Goal: Task Accomplishment & Management: Manage account settings

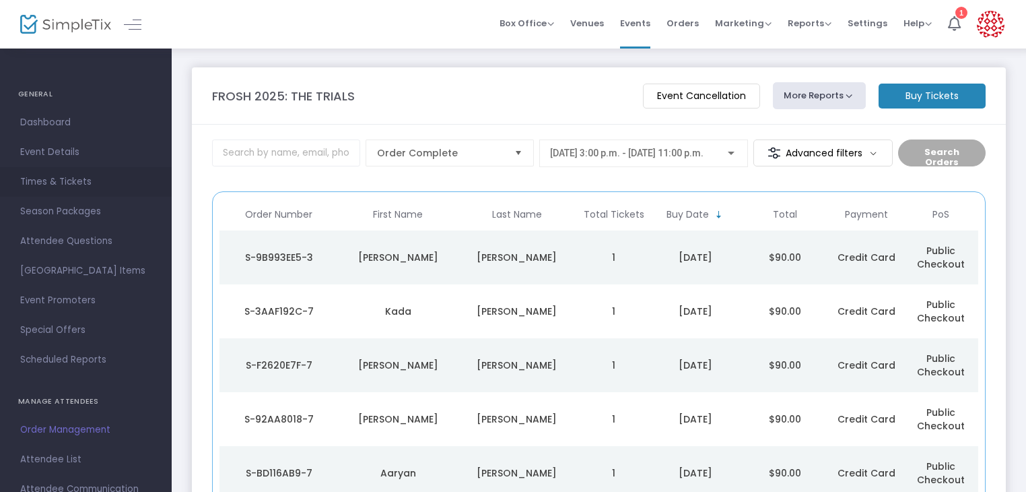
click at [94, 192] on link "Times & Tickets" at bounding box center [86, 182] width 172 height 30
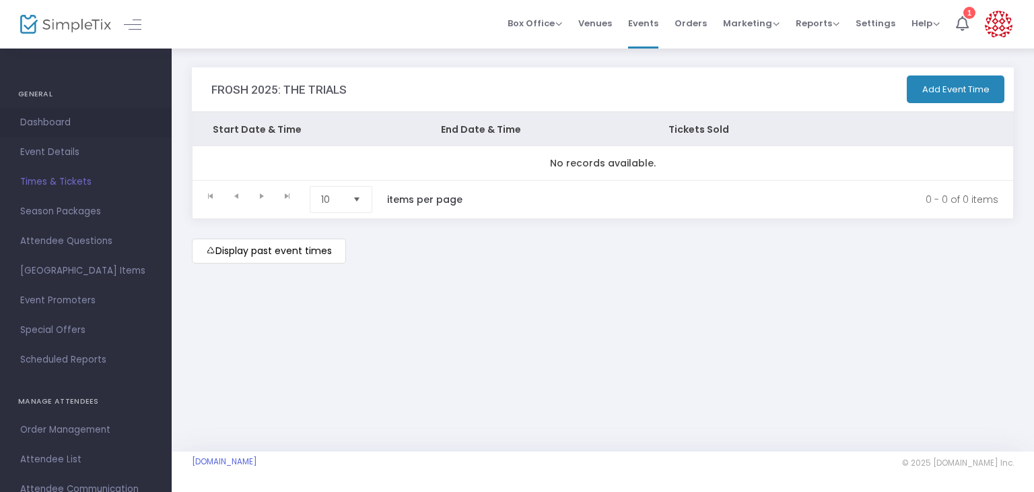
click at [65, 121] on span "Dashboard" at bounding box center [85, 123] width 131 height 18
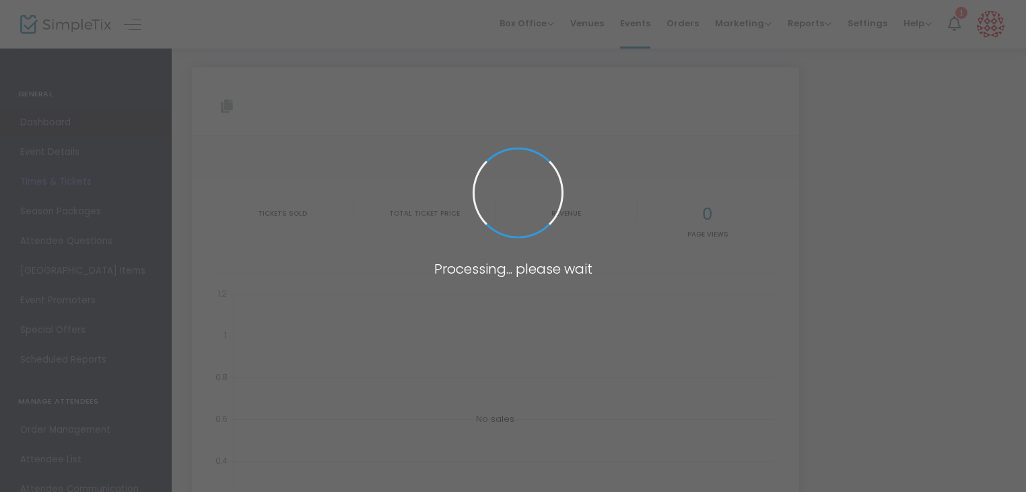
type input "[URL][DOMAIN_NAME]"
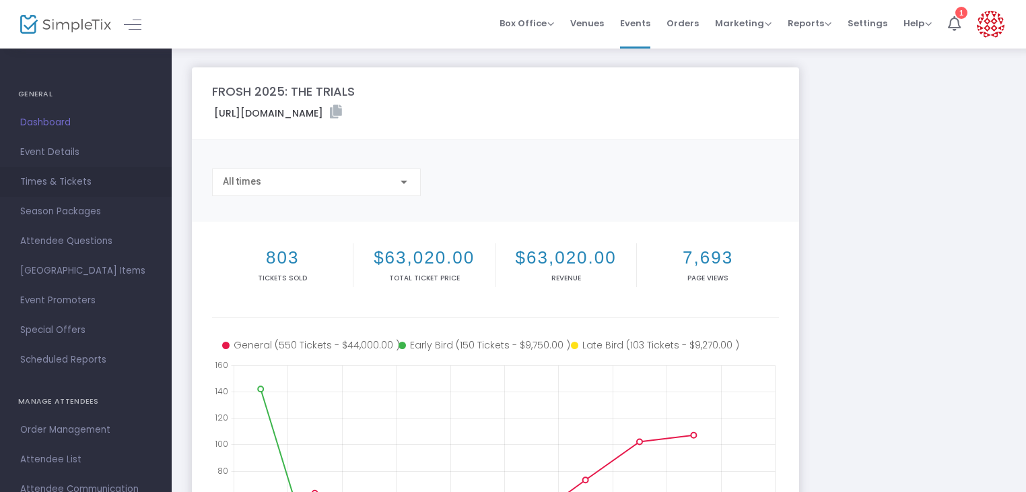
click at [70, 184] on span "Times & Tickets" at bounding box center [85, 182] width 131 height 18
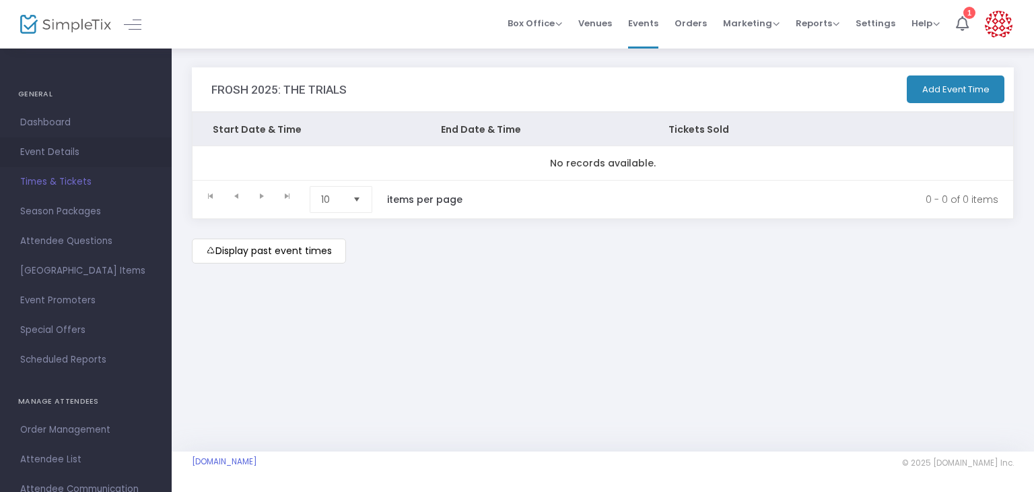
click at [76, 162] on link "Event Details" at bounding box center [86, 152] width 172 height 30
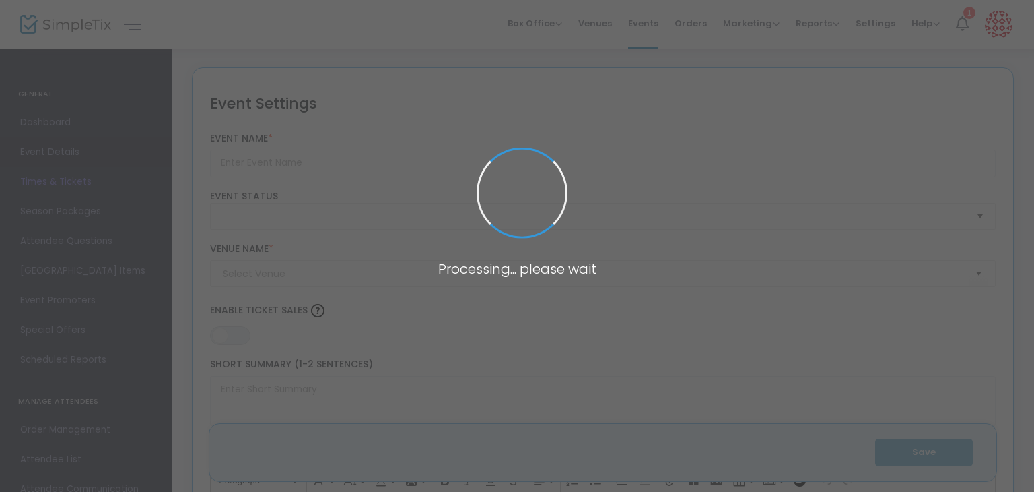
type input "FROSH 2025: THE TRIALS"
type textarea "FROSH 2025: The Trials is your ultimate welcome to UTSC — a three-day orientati…"
type input "13.0000 %"
type input "Buy Tickets"
checkbox input "true"
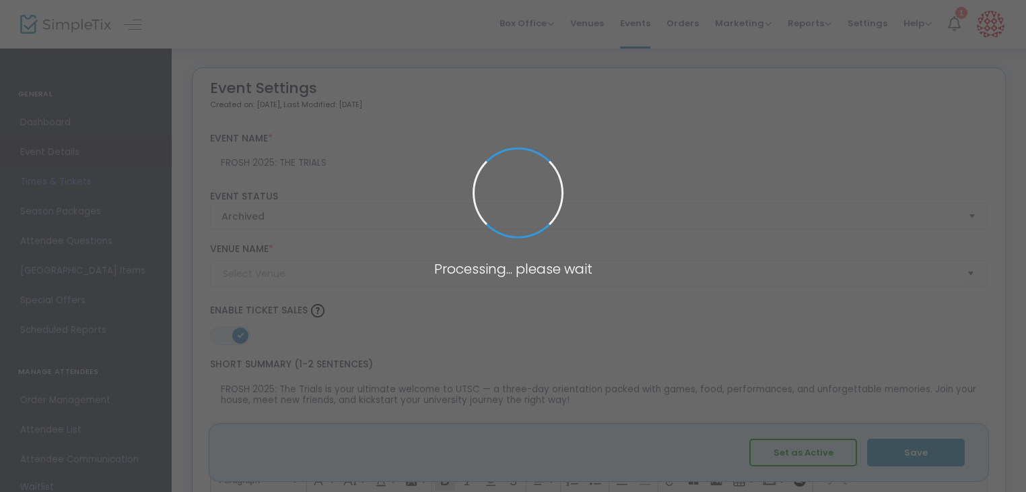
type input "University of Toronto Scarborough (UTSC)"
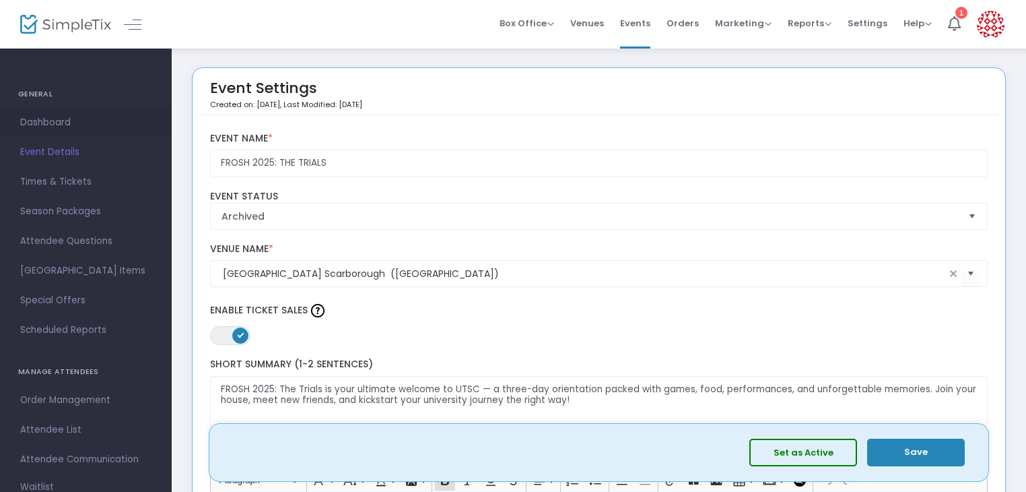
click at [112, 133] on link "Dashboard" at bounding box center [86, 123] width 172 height 30
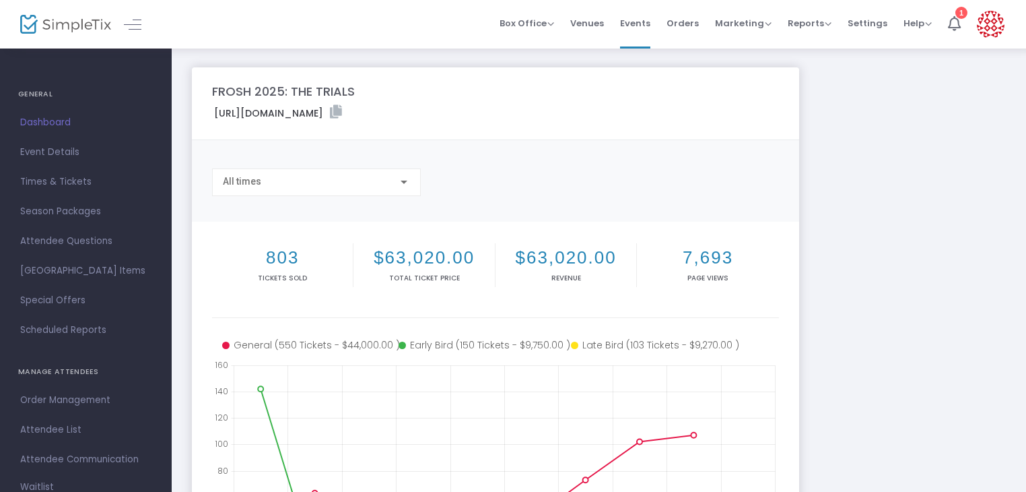
scroll to position [334, 0]
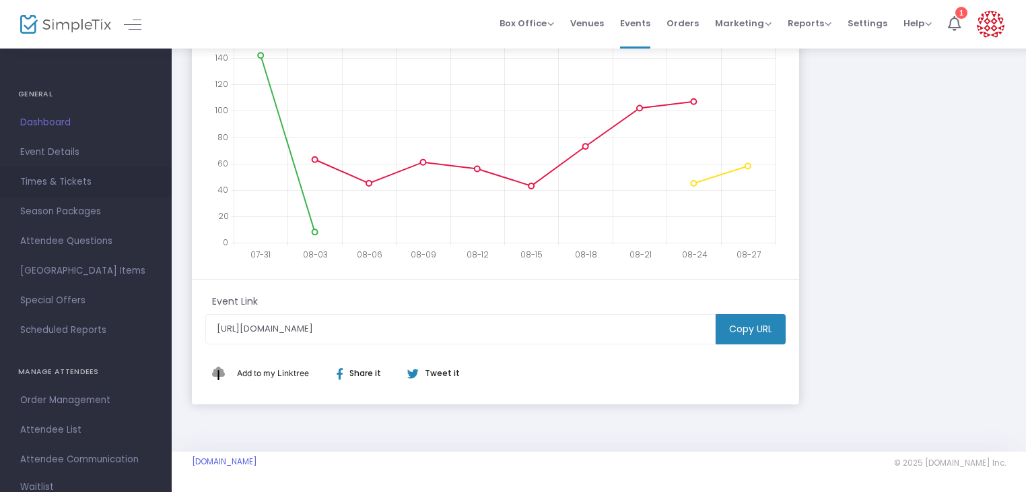
click at [76, 177] on span "Times & Tickets" at bounding box center [85, 182] width 131 height 18
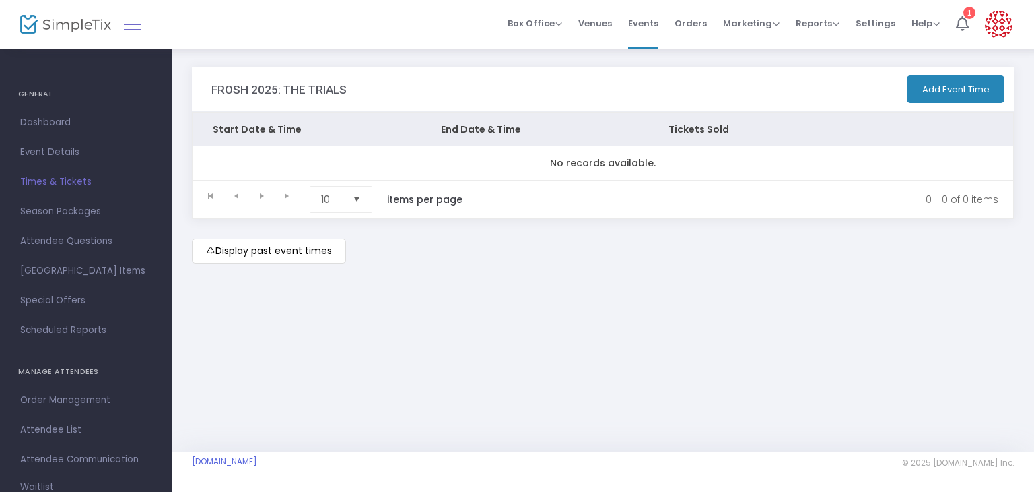
click at [132, 28] on link at bounding box center [133, 24] width 18 height 18
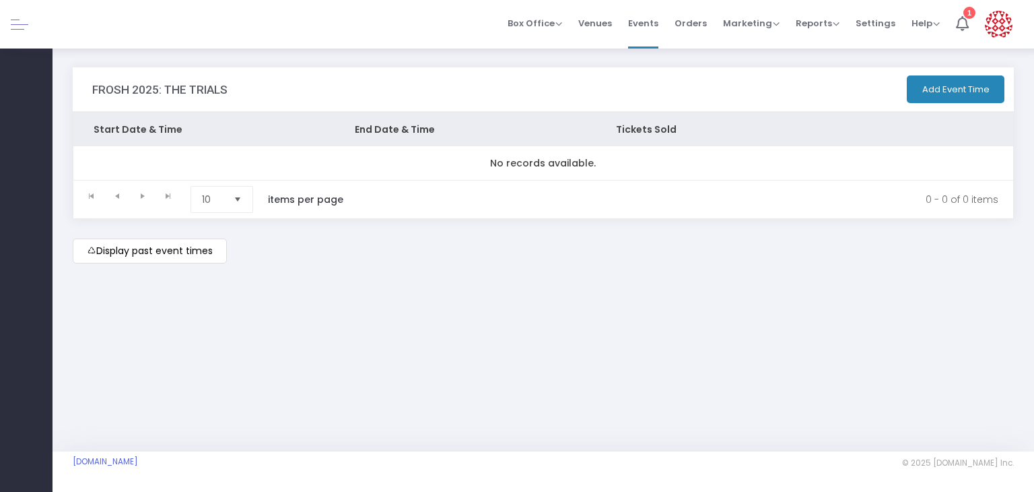
click at [30, 34] on div at bounding box center [26, 24] width 53 height 48
click at [20, 33] on div at bounding box center [26, 24] width 53 height 48
click at [13, 22] on link at bounding box center [20, 24] width 18 height 18
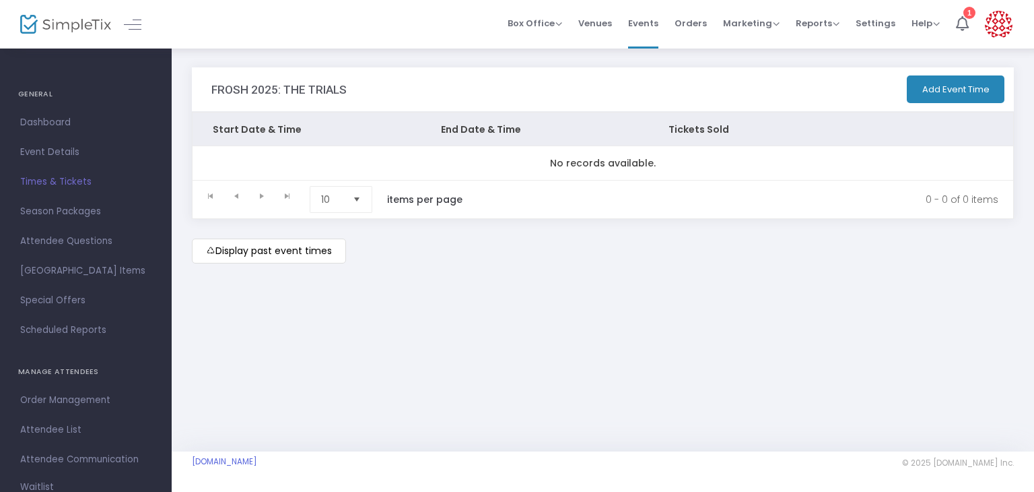
click at [42, 25] on img at bounding box center [65, 25] width 91 height 20
